Goal: Navigation & Orientation: Find specific page/section

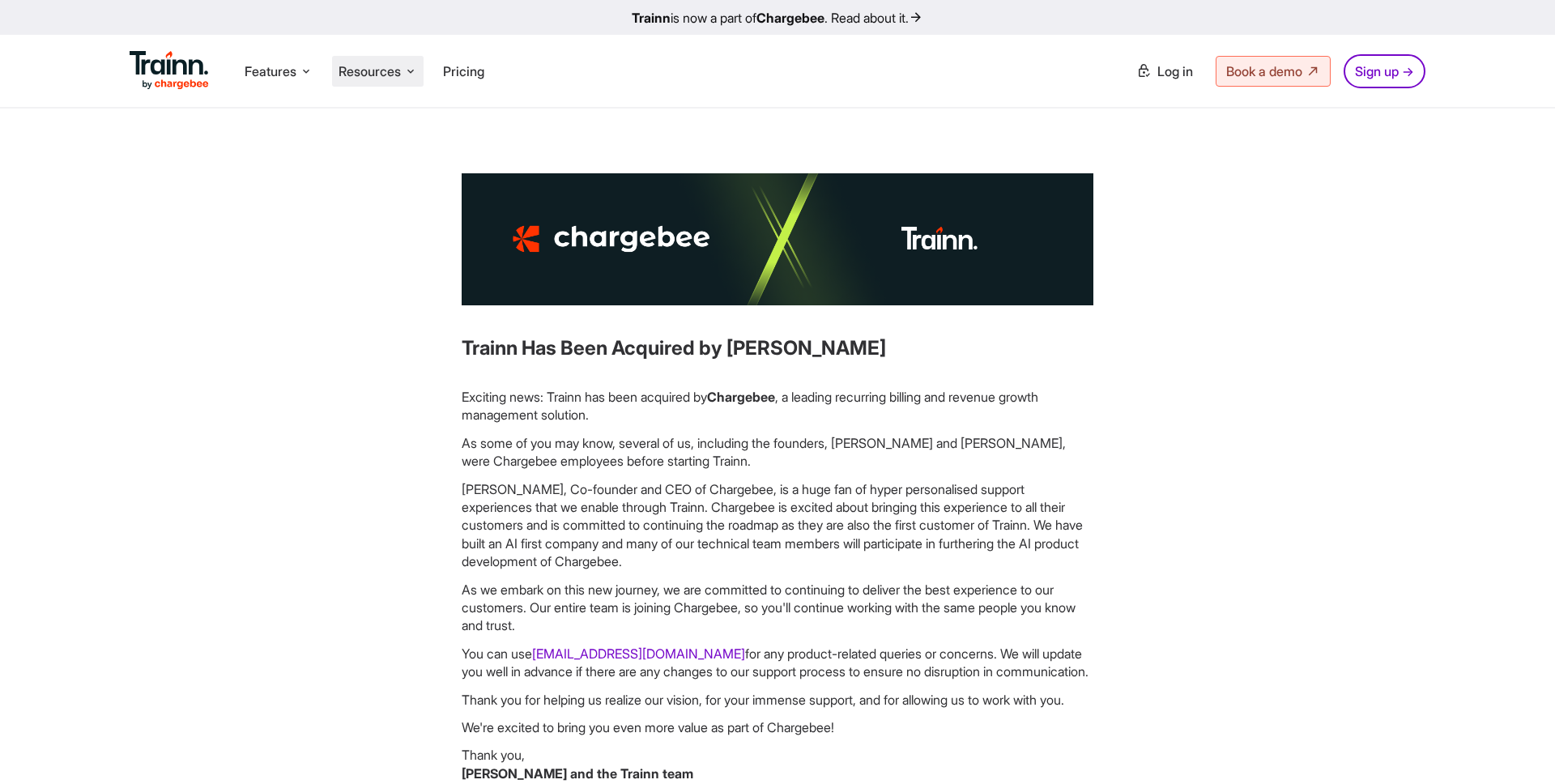
click at [399, 65] on span "Resources" at bounding box center [370, 71] width 62 height 18
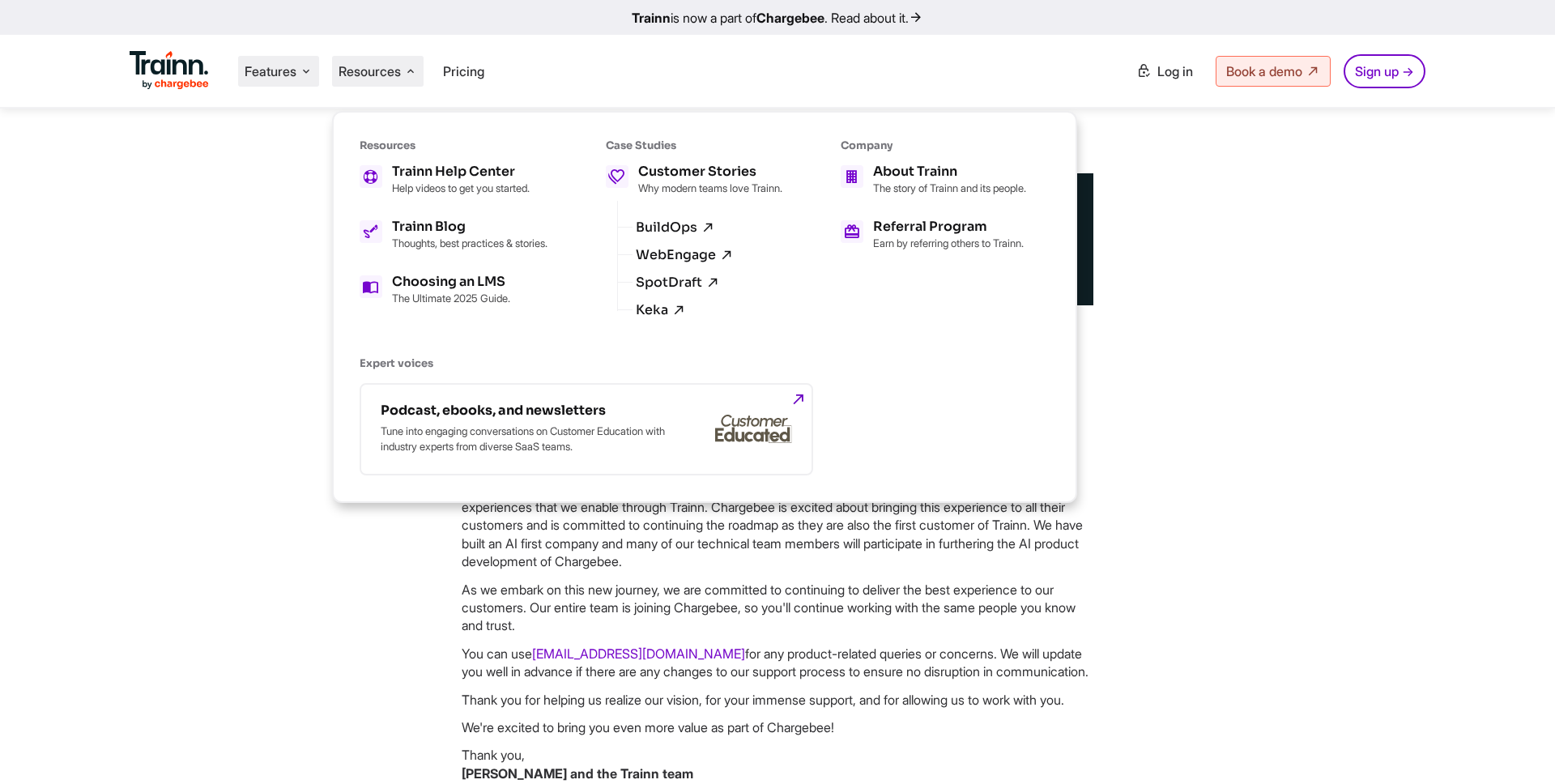
click at [290, 73] on span "Features" at bounding box center [270, 71] width 52 height 18
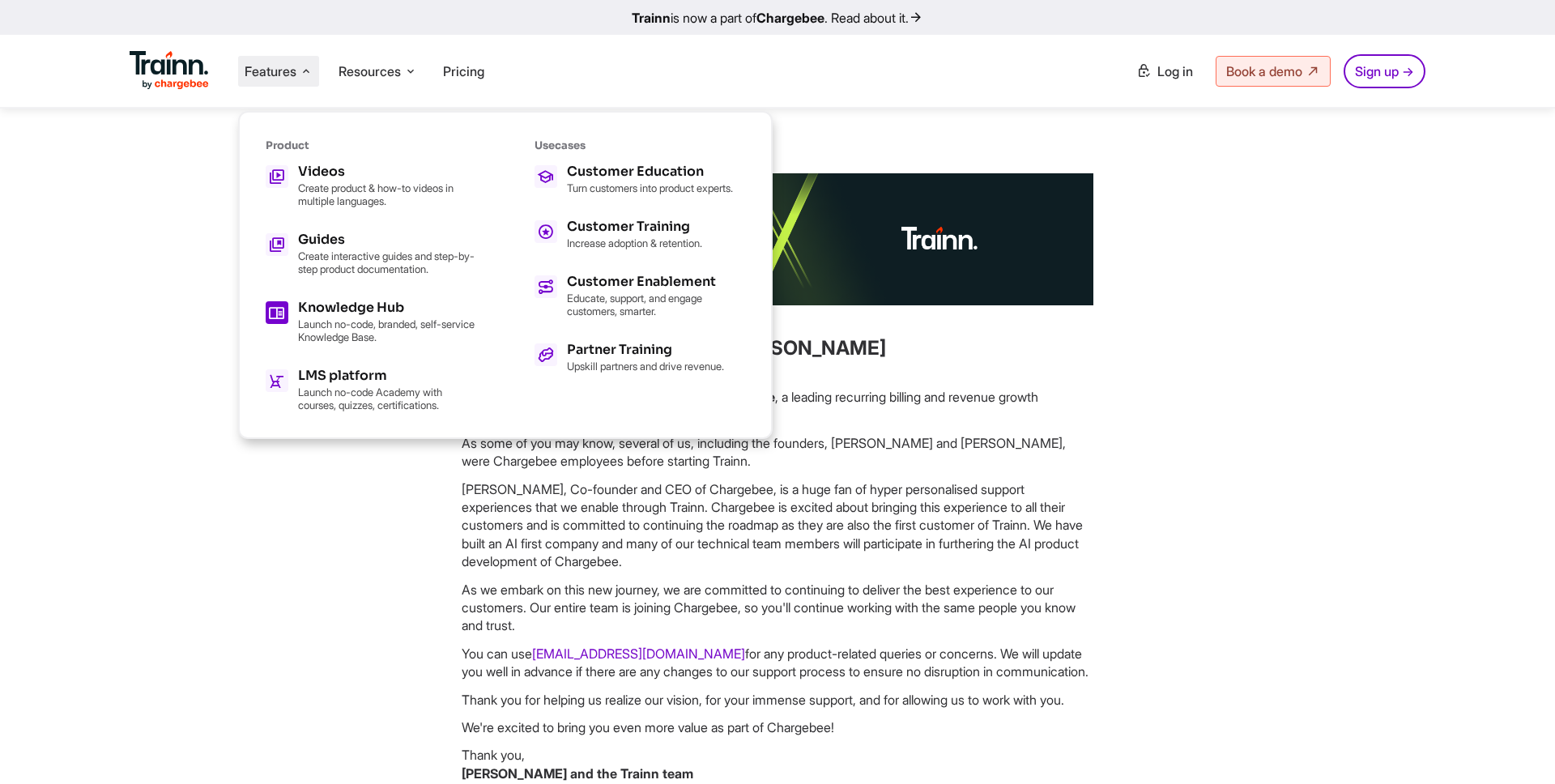
click at [357, 310] on h5 "Knowledge Hub" at bounding box center [387, 308] width 179 height 13
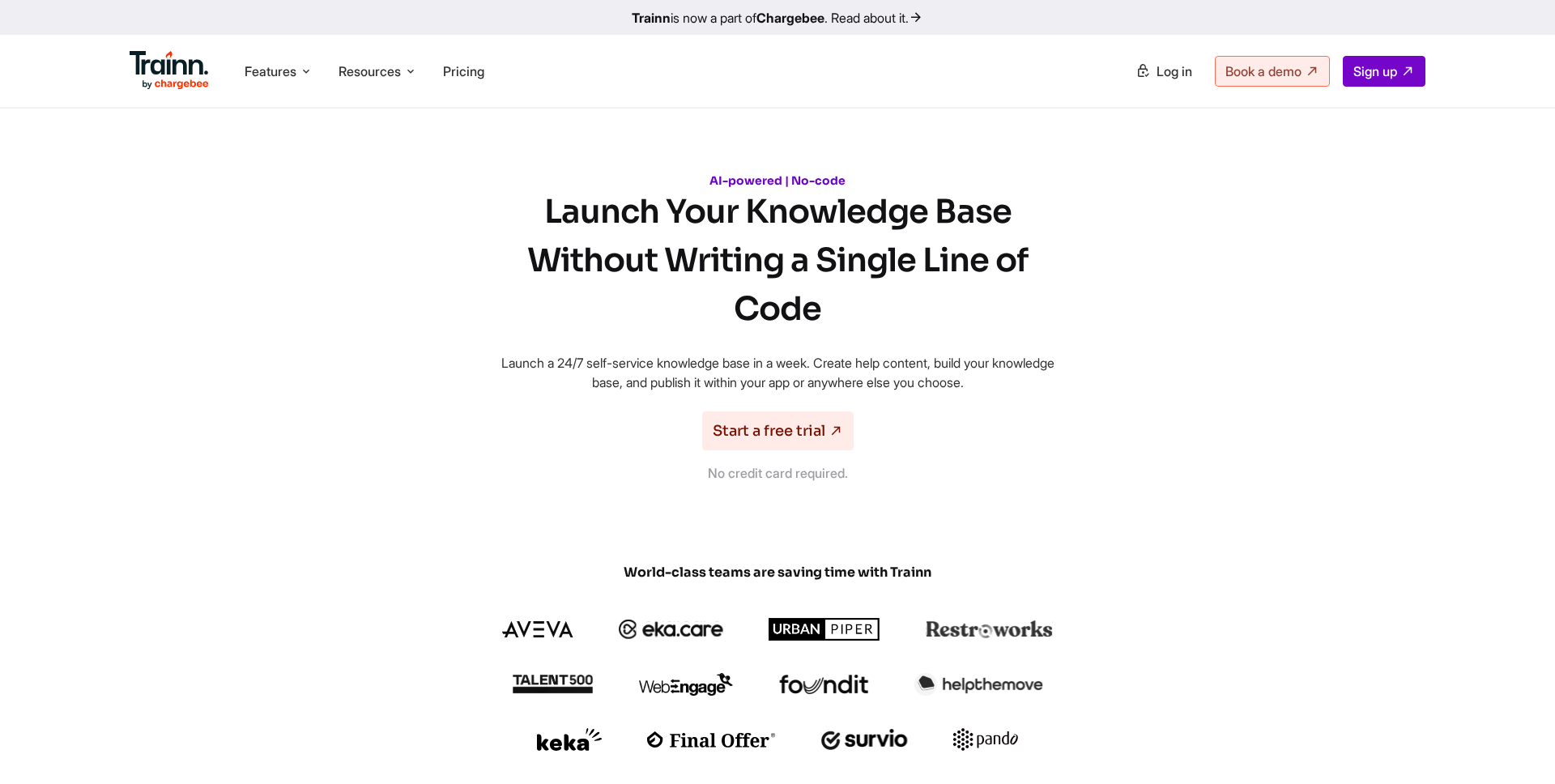
click at [734, 269] on h1 "Launch Your Knowledge Base Without Writing a Single Line of Code" at bounding box center [778, 261] width 583 height 146
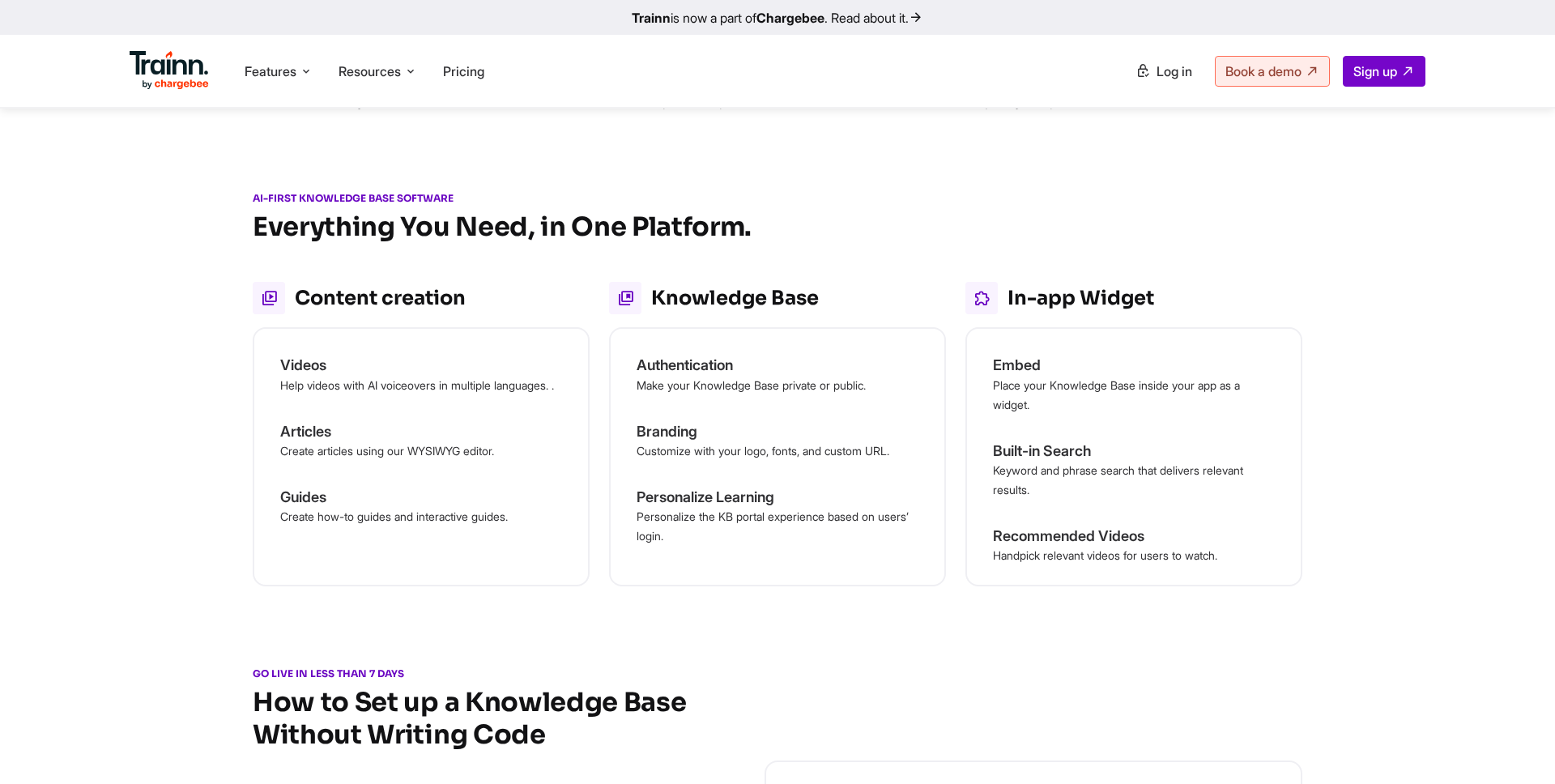
scroll to position [1168, 0]
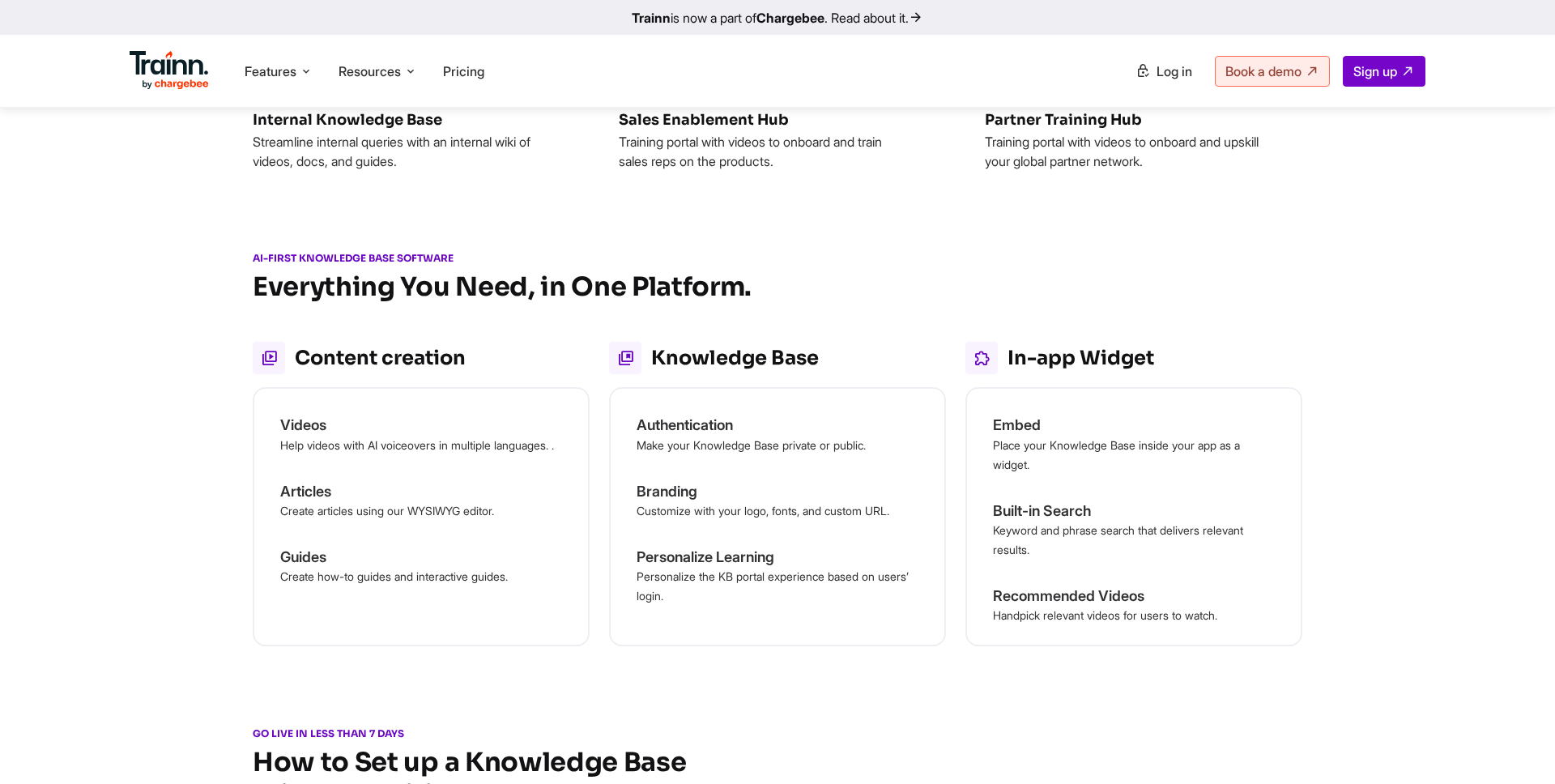
scroll to position [0, 0]
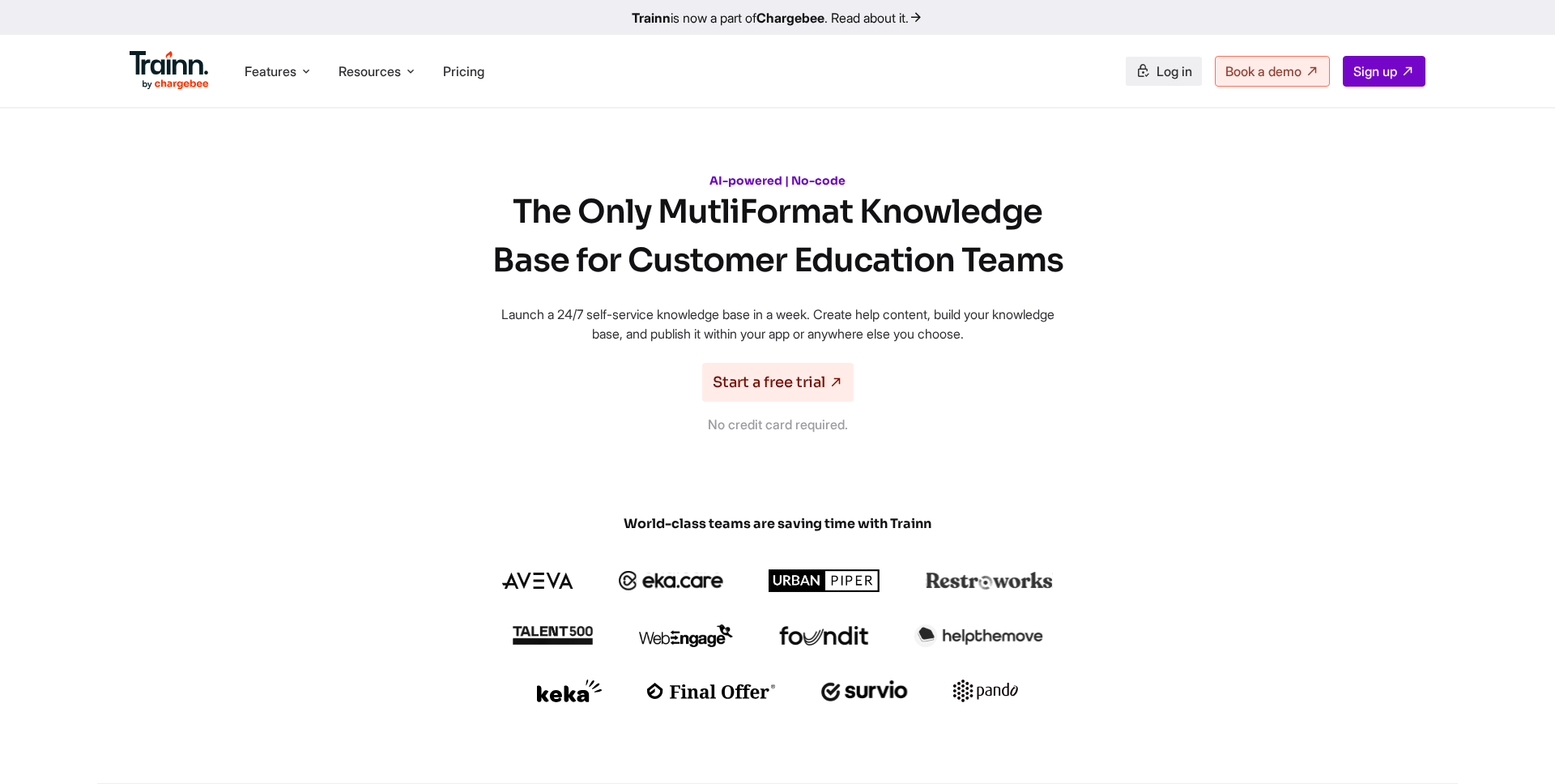
click at [1175, 68] on span "Log in" at bounding box center [1174, 71] width 36 height 16
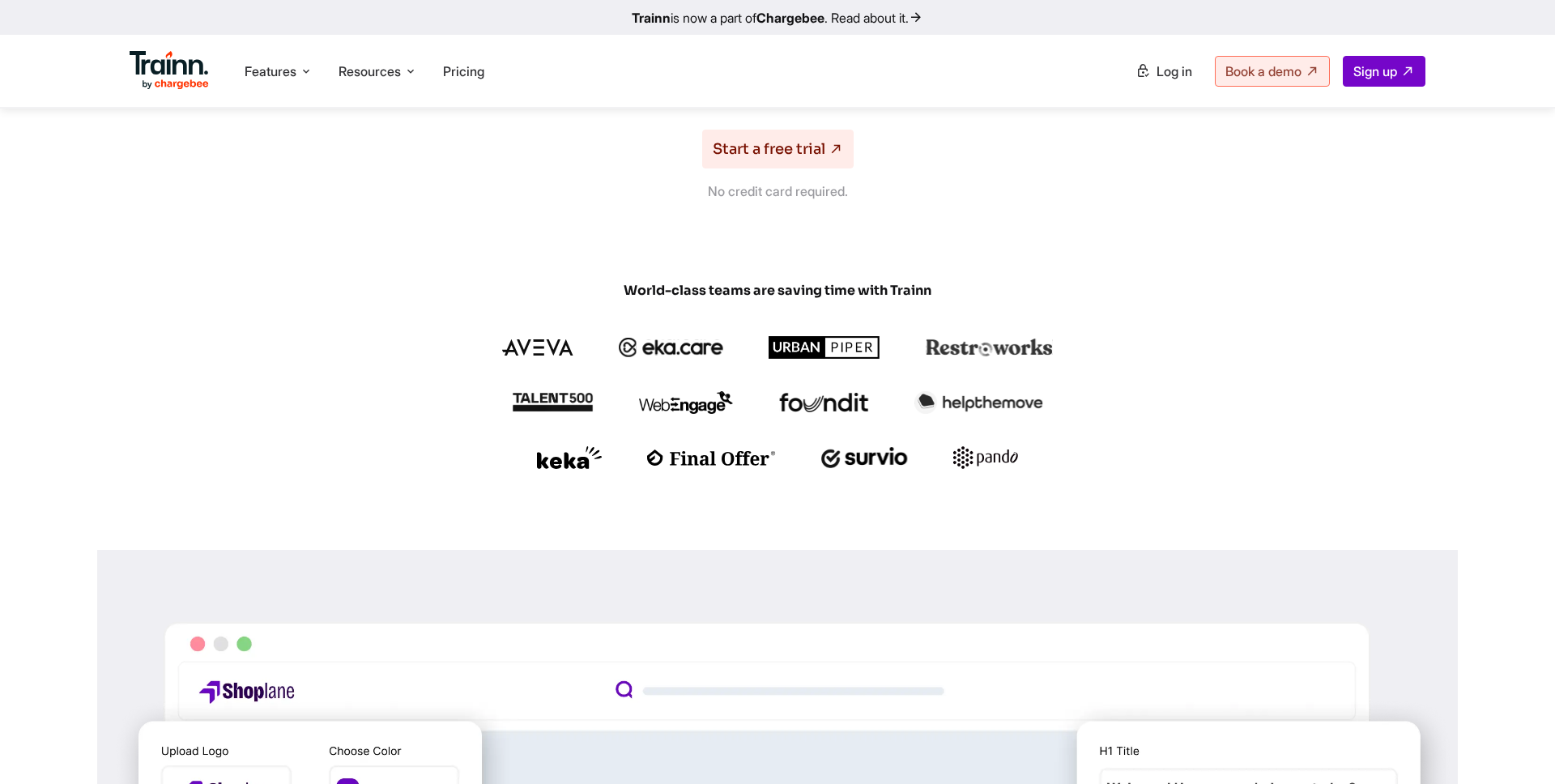
scroll to position [290, 0]
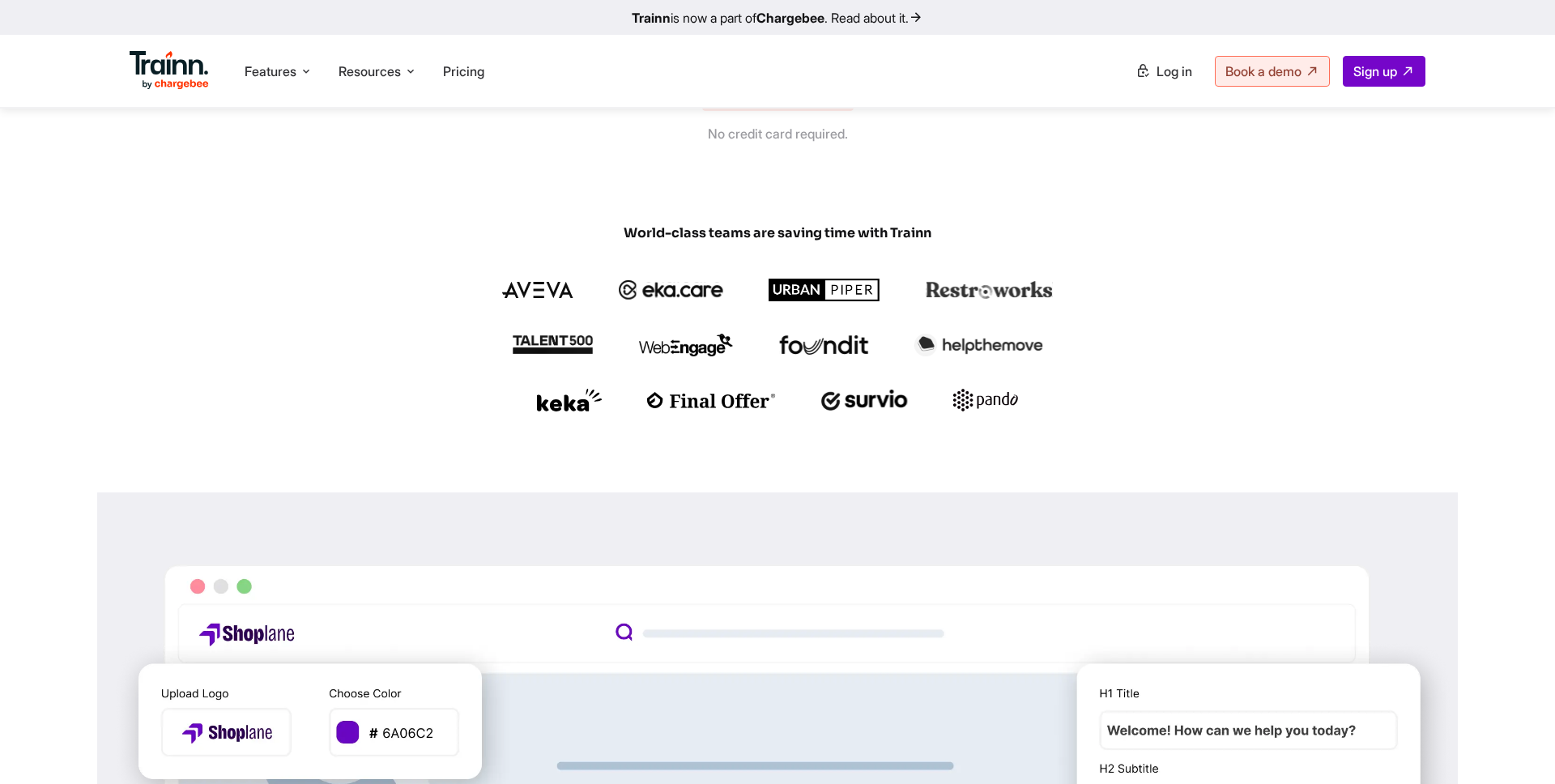
click at [575, 102] on div "Features Product Videos Create product & how-to videos in multiple languages. G…" at bounding box center [778, 70] width 1361 height 72
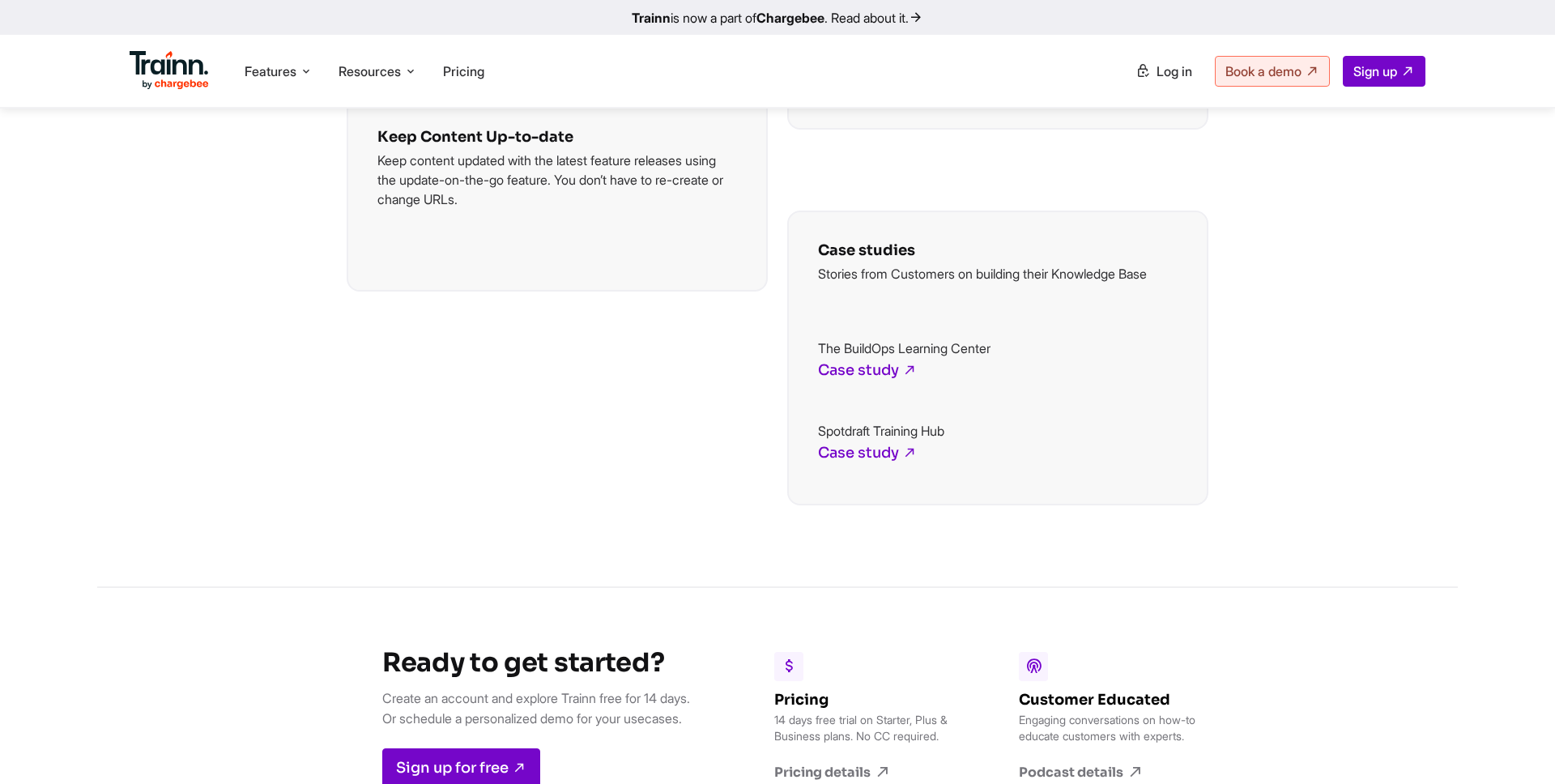
scroll to position [3749, 0]
